Goal: Information Seeking & Learning: Learn about a topic

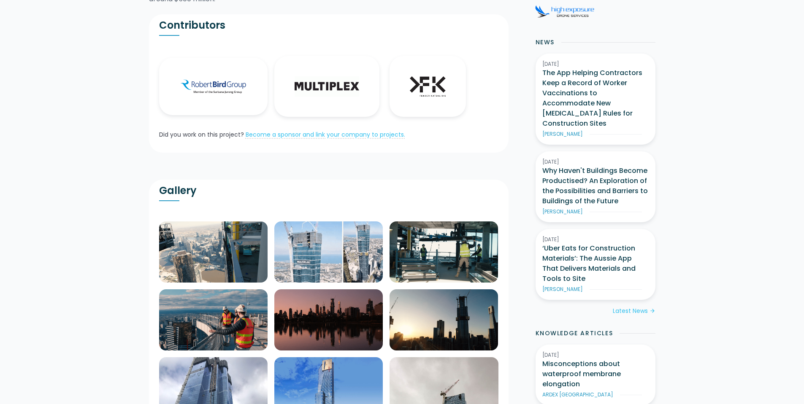
scroll to position [191, 0]
click at [194, 247] on img at bounding box center [213, 251] width 108 height 61
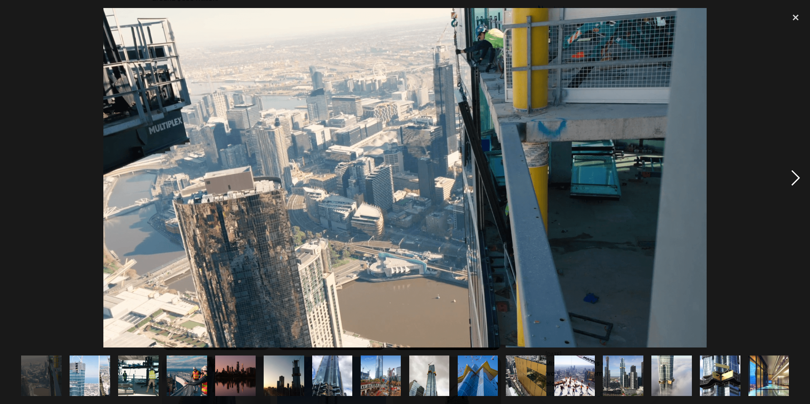
click at [796, 176] on div at bounding box center [796, 178] width 29 height 340
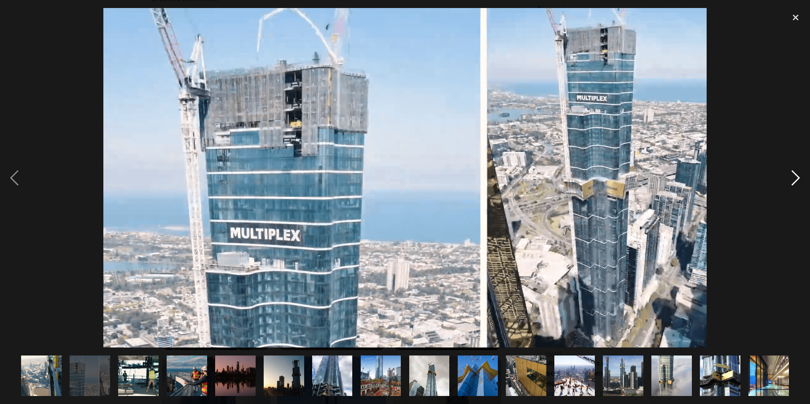
click at [795, 180] on div at bounding box center [796, 178] width 29 height 340
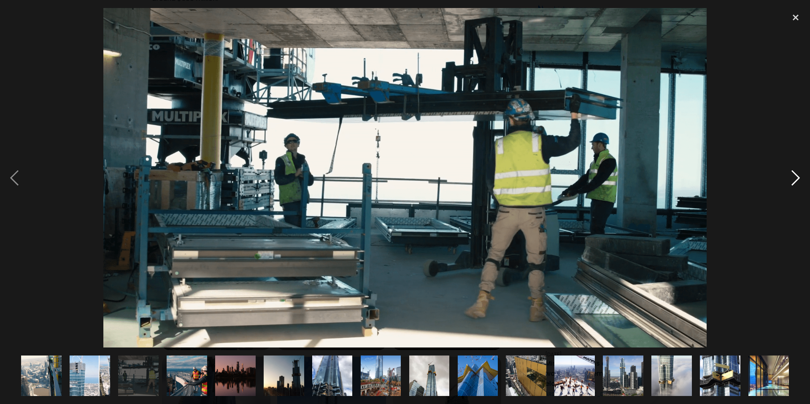
click at [795, 180] on div at bounding box center [796, 178] width 29 height 340
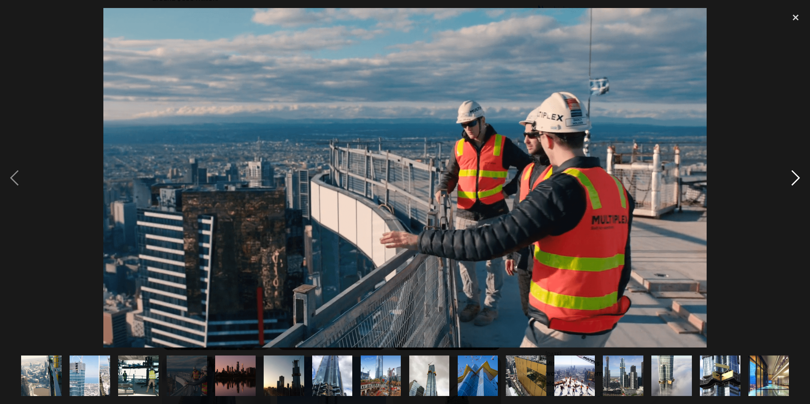
click at [795, 180] on div at bounding box center [796, 178] width 29 height 340
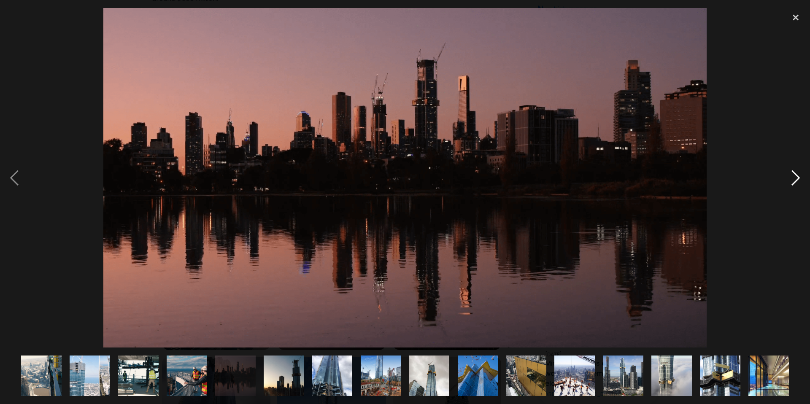
click at [795, 180] on div at bounding box center [796, 178] width 29 height 340
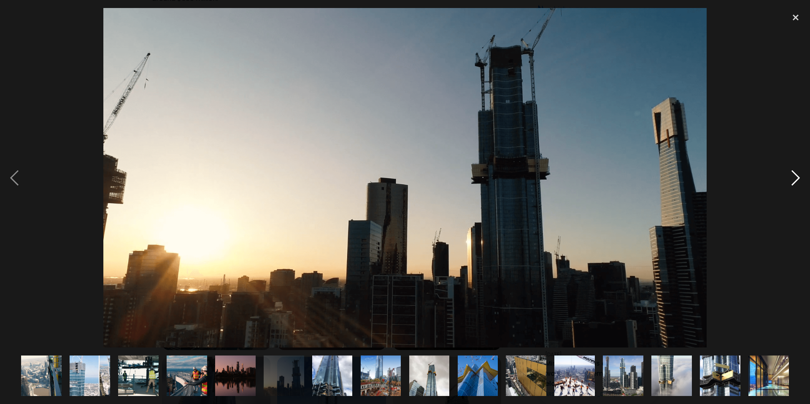
click at [795, 180] on div at bounding box center [796, 178] width 29 height 340
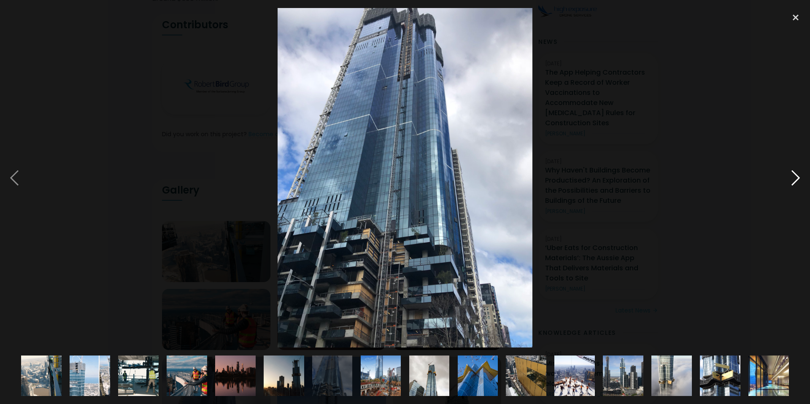
click at [795, 180] on div at bounding box center [796, 178] width 29 height 340
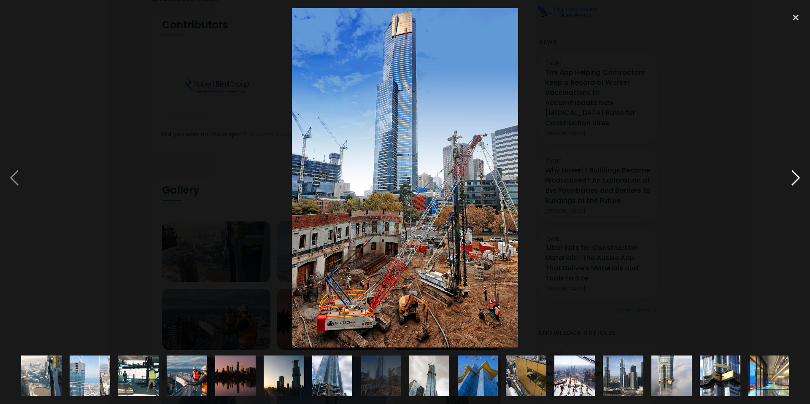
click at [795, 180] on div at bounding box center [796, 178] width 29 height 340
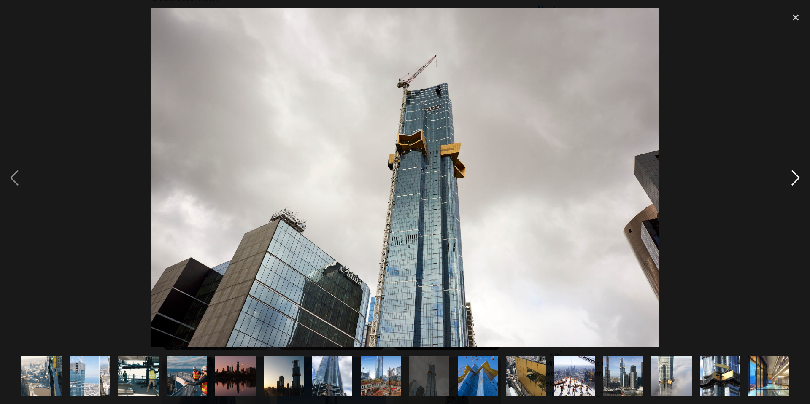
click at [795, 180] on div at bounding box center [796, 178] width 29 height 340
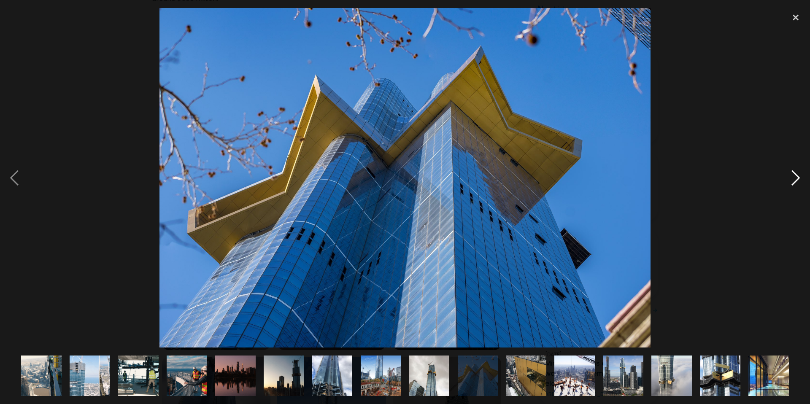
click at [795, 180] on div at bounding box center [796, 178] width 29 height 340
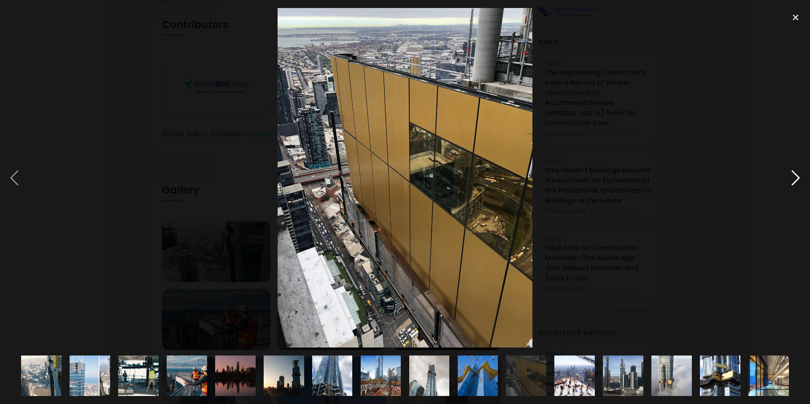
click at [795, 180] on div at bounding box center [796, 178] width 29 height 340
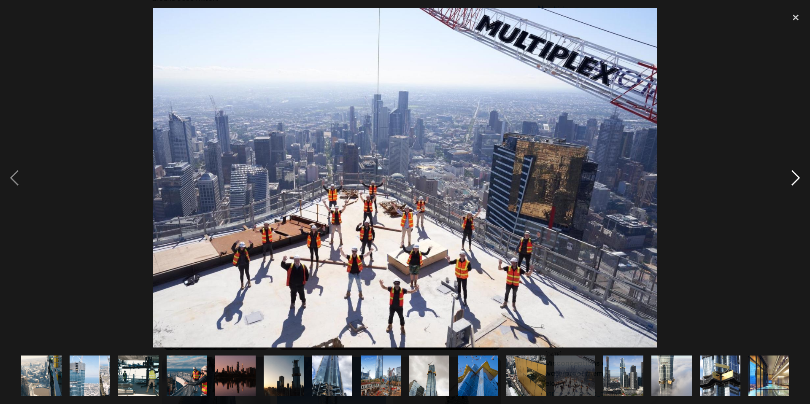
click at [794, 180] on div at bounding box center [796, 178] width 29 height 340
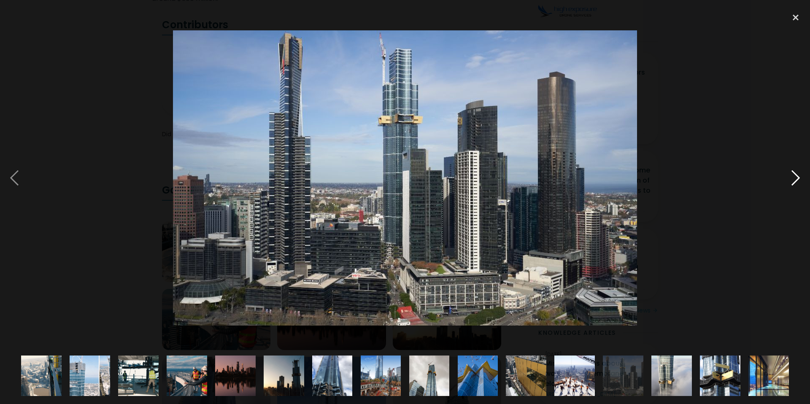
click at [794, 180] on div at bounding box center [796, 178] width 29 height 340
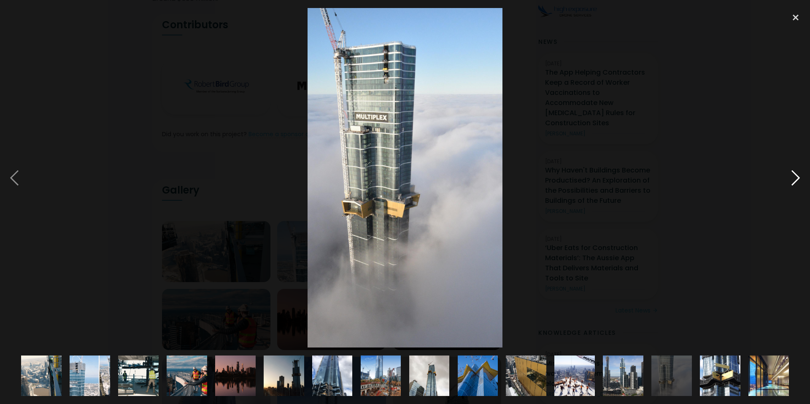
click at [794, 180] on div at bounding box center [796, 178] width 29 height 340
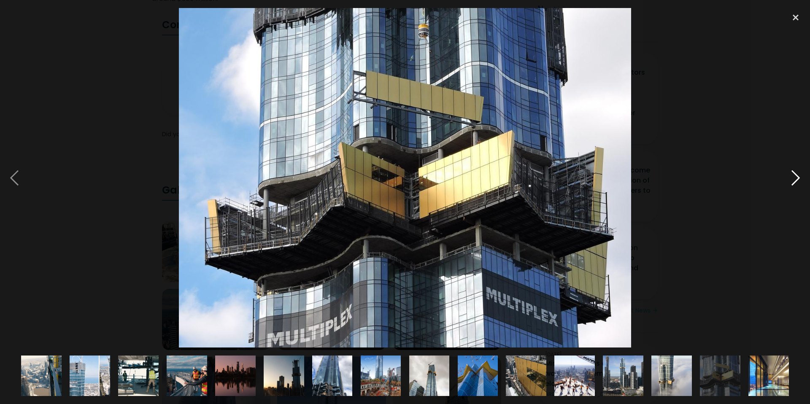
click at [794, 180] on div at bounding box center [796, 178] width 29 height 340
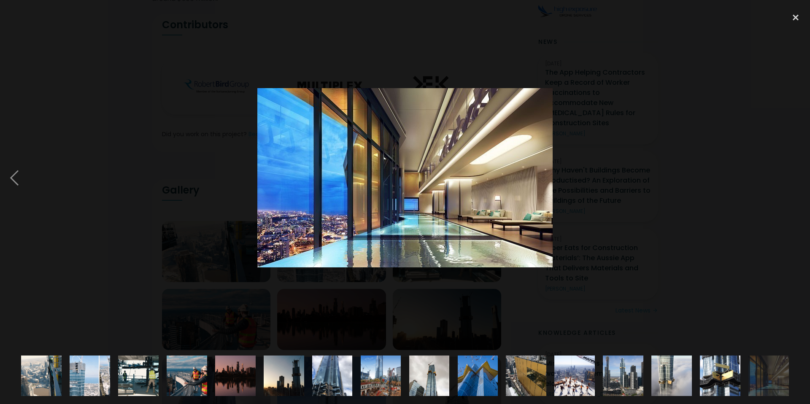
click at [794, 180] on div at bounding box center [796, 178] width 29 height 340
click at [796, 24] on div at bounding box center [796, 17] width 29 height 19
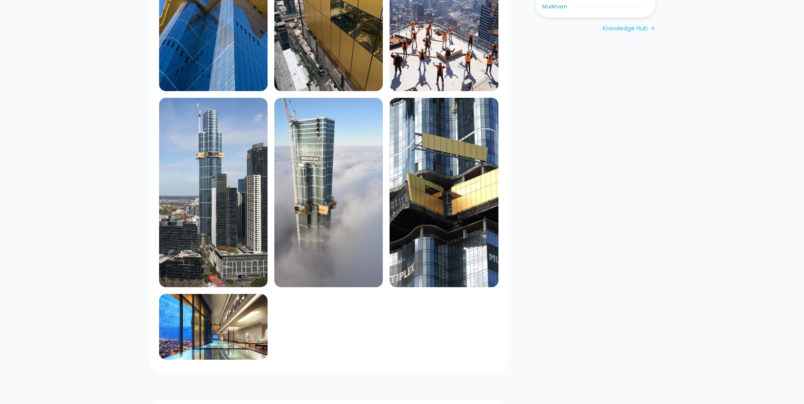
scroll to position [729, 0]
